Goal: Check status: Check status

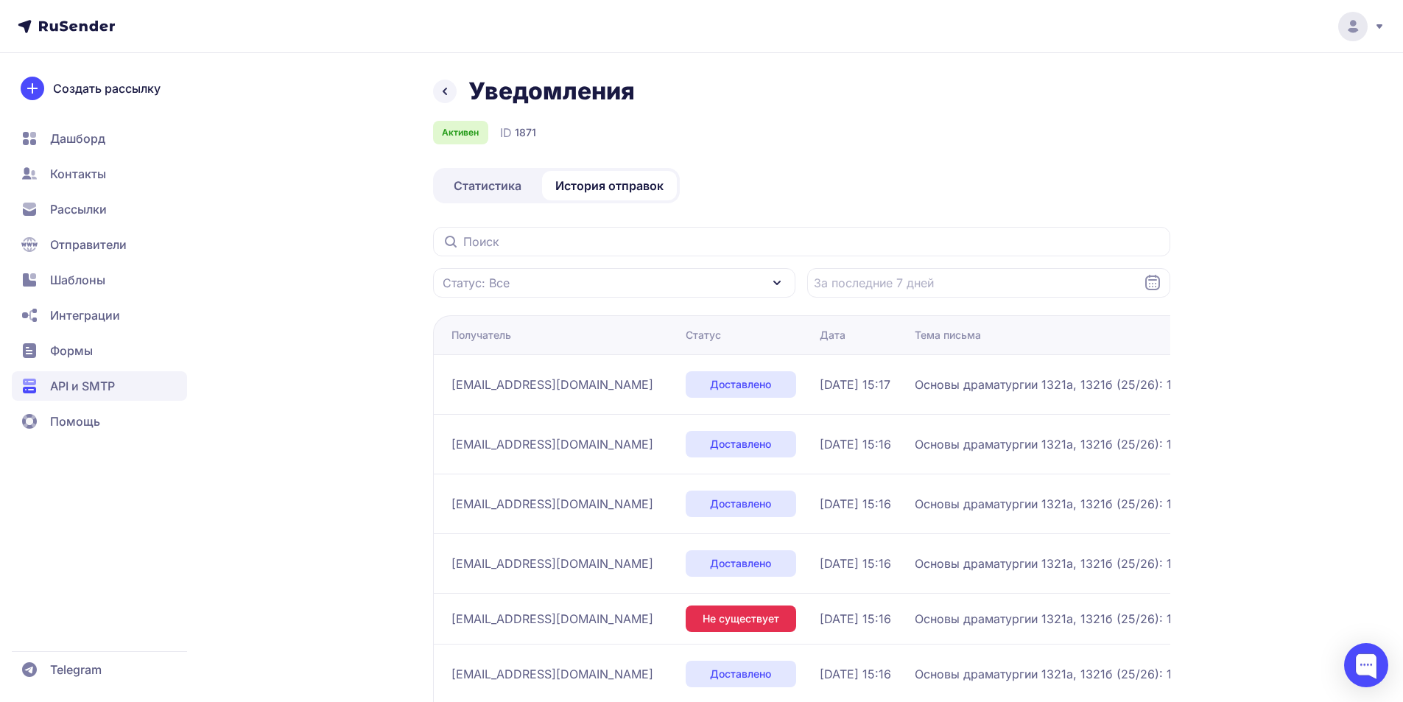
click at [493, 187] on span "Статистика" at bounding box center [488, 186] width 68 height 18
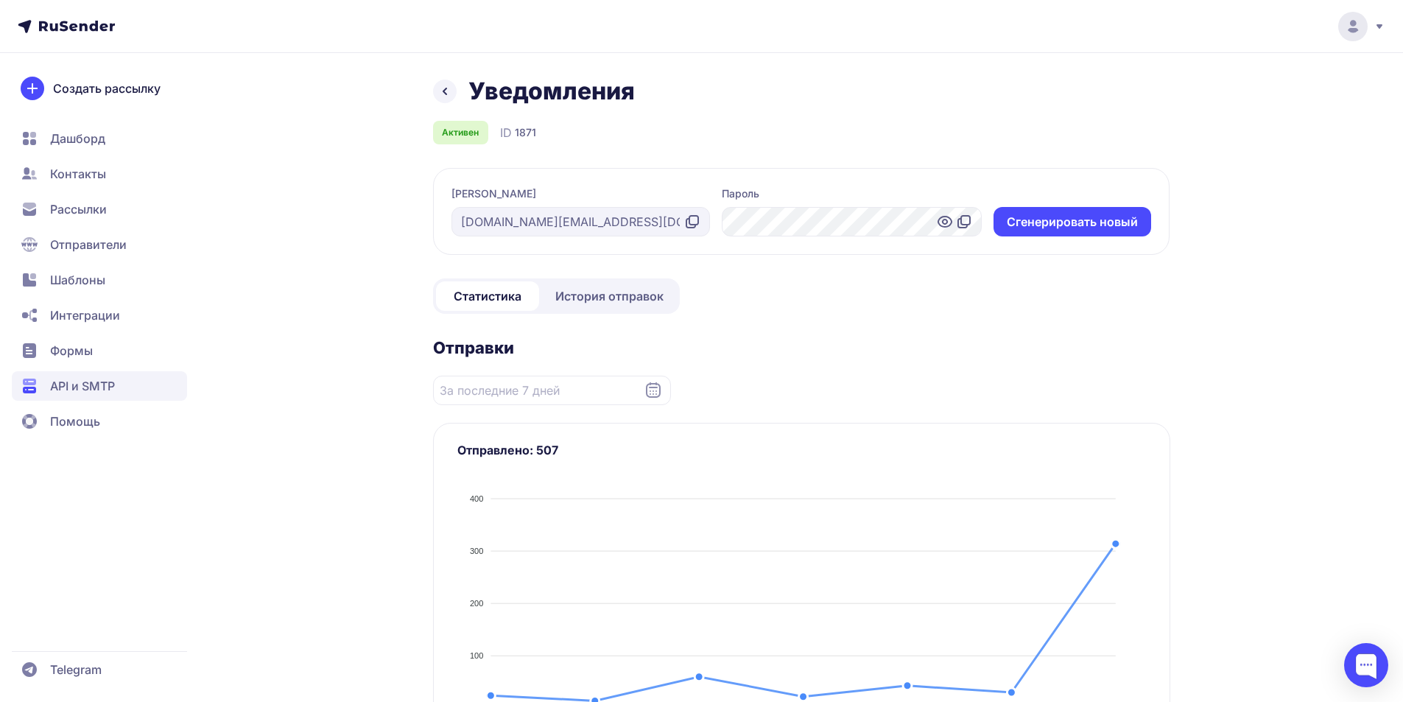
click at [604, 292] on span "История отправок" at bounding box center [609, 296] width 108 height 18
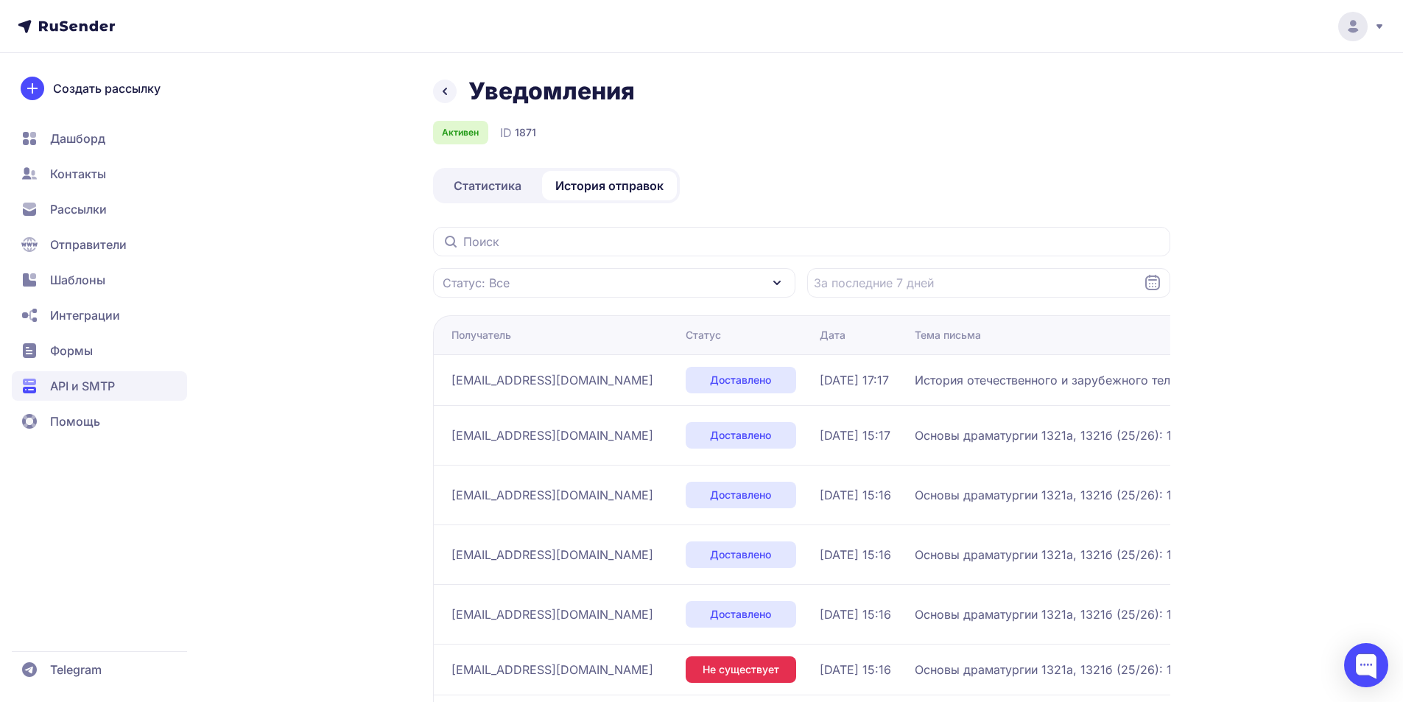
click at [490, 191] on span "Статистика" at bounding box center [488, 186] width 68 height 18
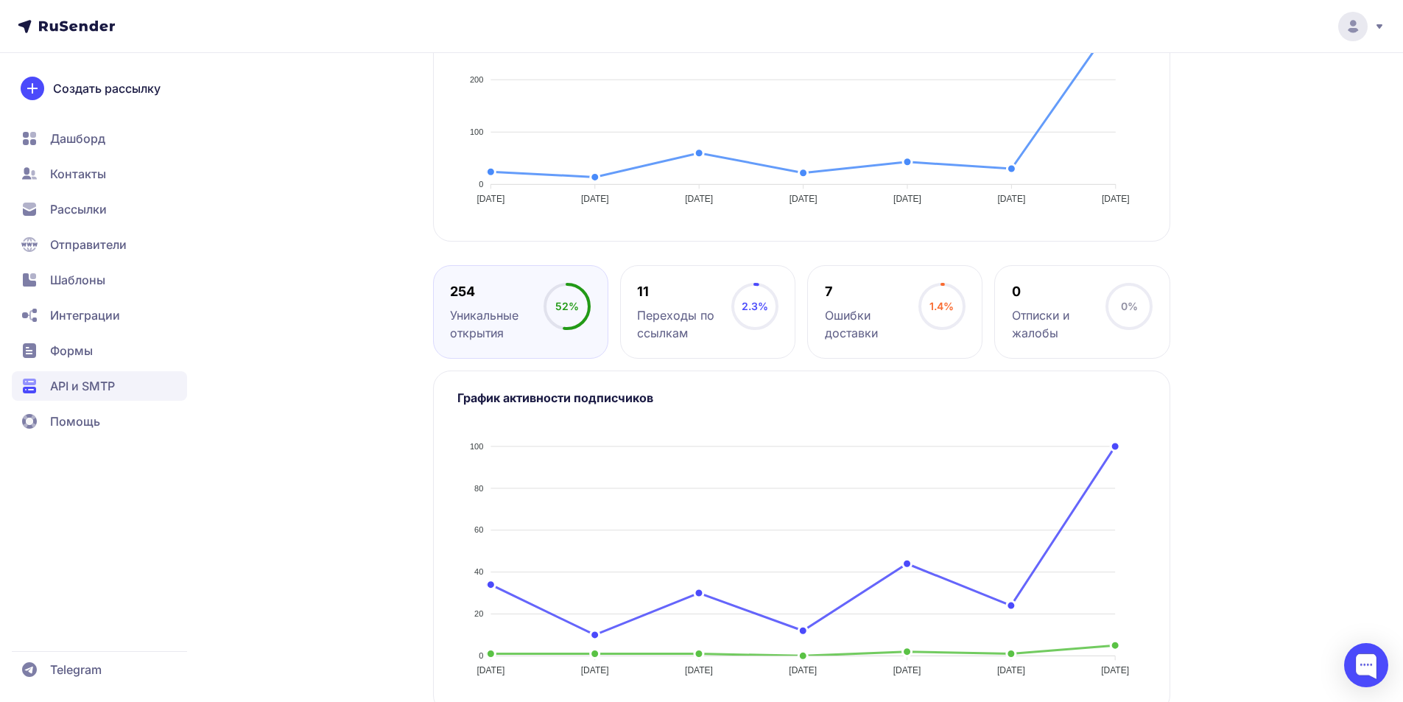
scroll to position [552, 0]
